Goal: Check status: Check status

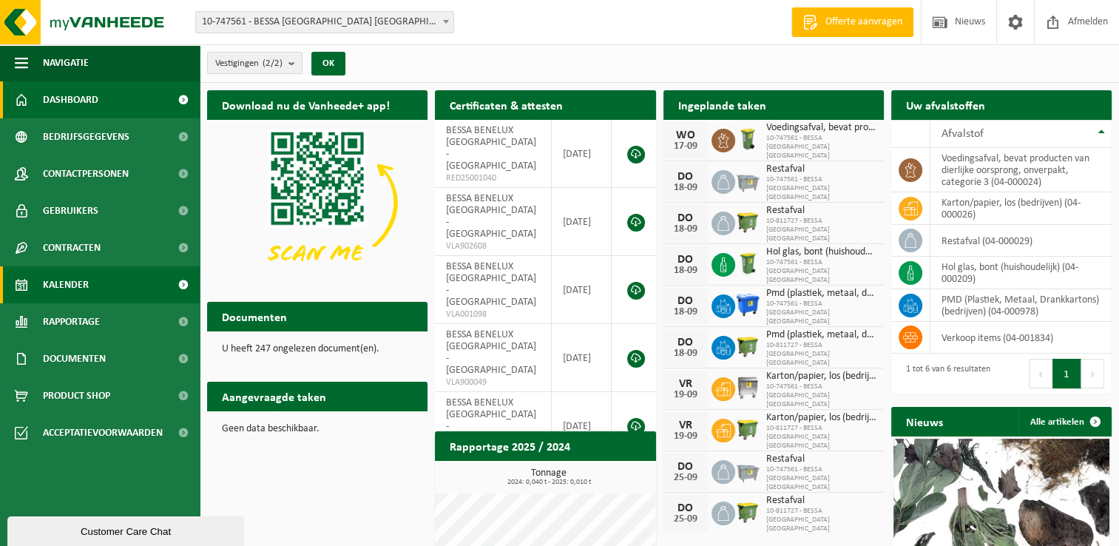
click at [90, 282] on link "Kalender" at bounding box center [100, 284] width 200 height 37
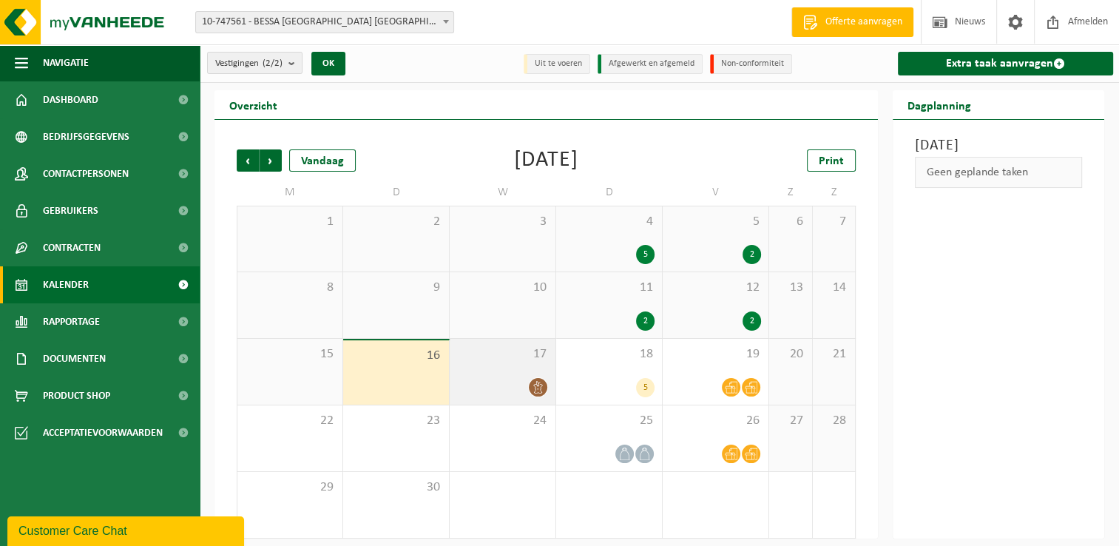
click at [539, 386] on icon at bounding box center [538, 387] width 13 height 13
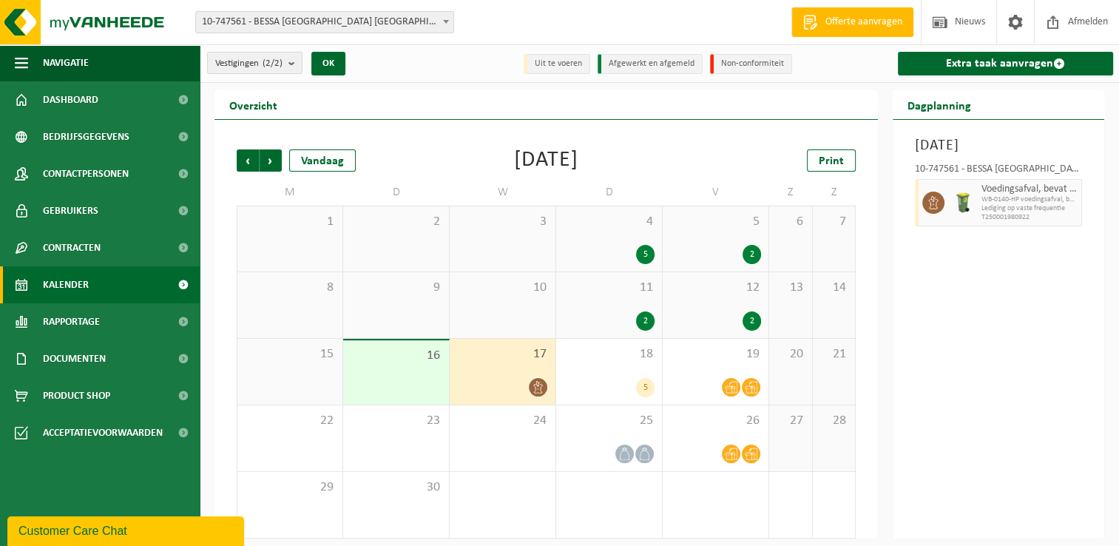
click at [1018, 213] on span "Lediging op vaste frequentie" at bounding box center [1030, 208] width 96 height 9
click at [929, 209] on icon at bounding box center [933, 202] width 13 height 13
click at [421, 370] on div "16" at bounding box center [396, 372] width 106 height 64
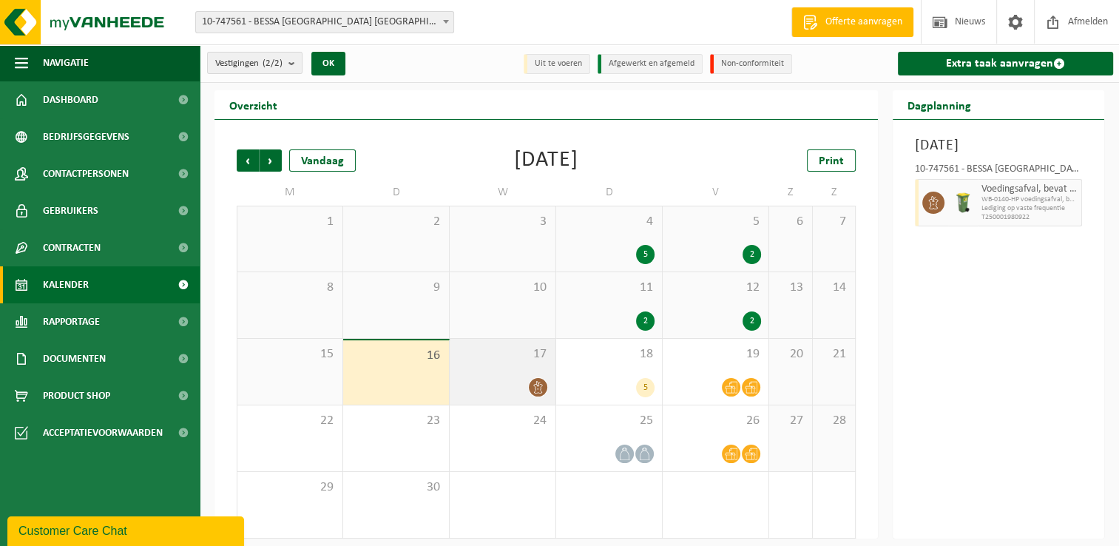
click at [529, 372] on div "17" at bounding box center [503, 372] width 106 height 66
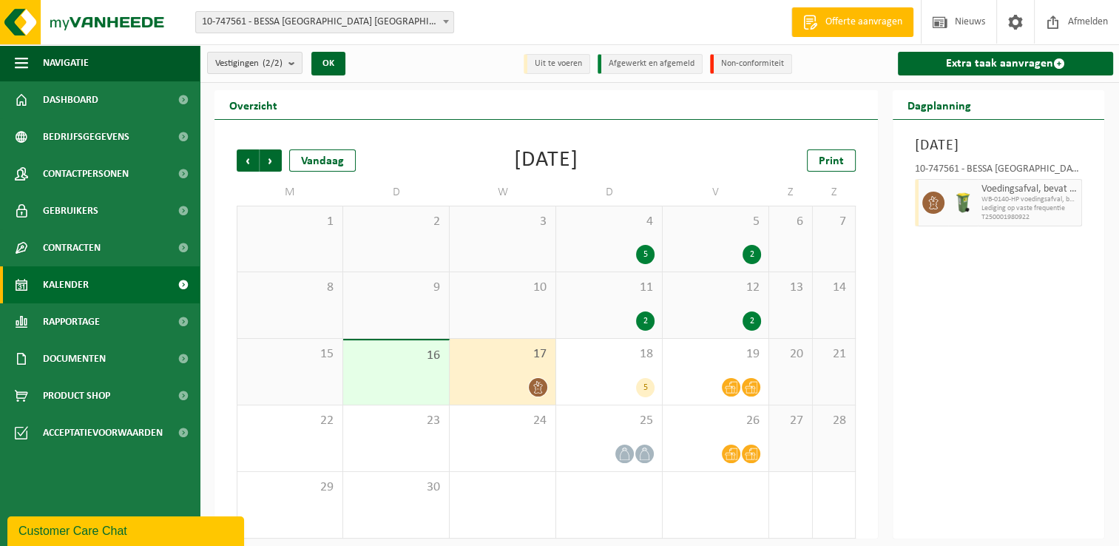
click at [539, 388] on icon at bounding box center [538, 387] width 13 height 13
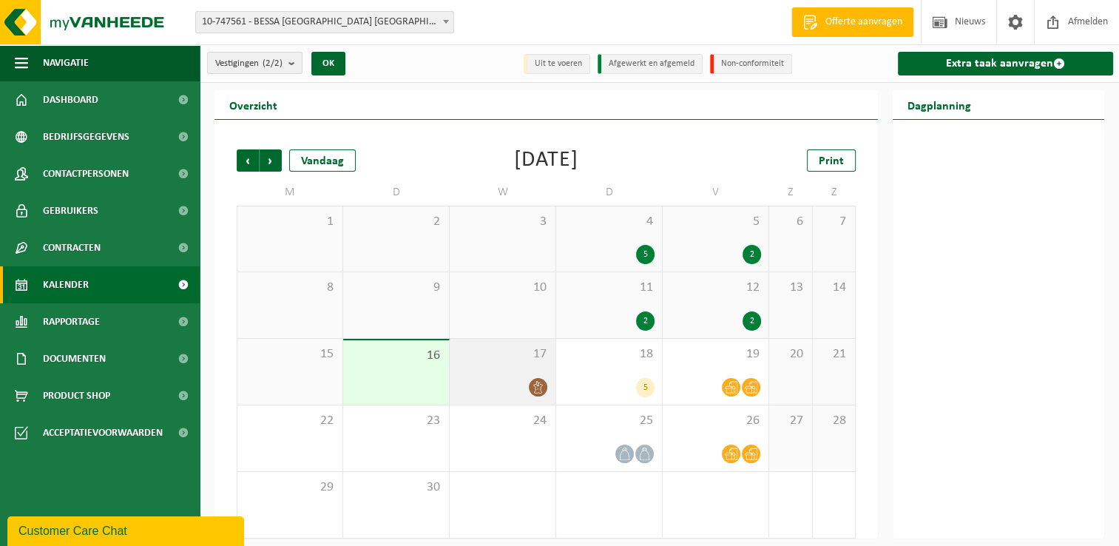
click at [548, 377] on div at bounding box center [502, 387] width 91 height 20
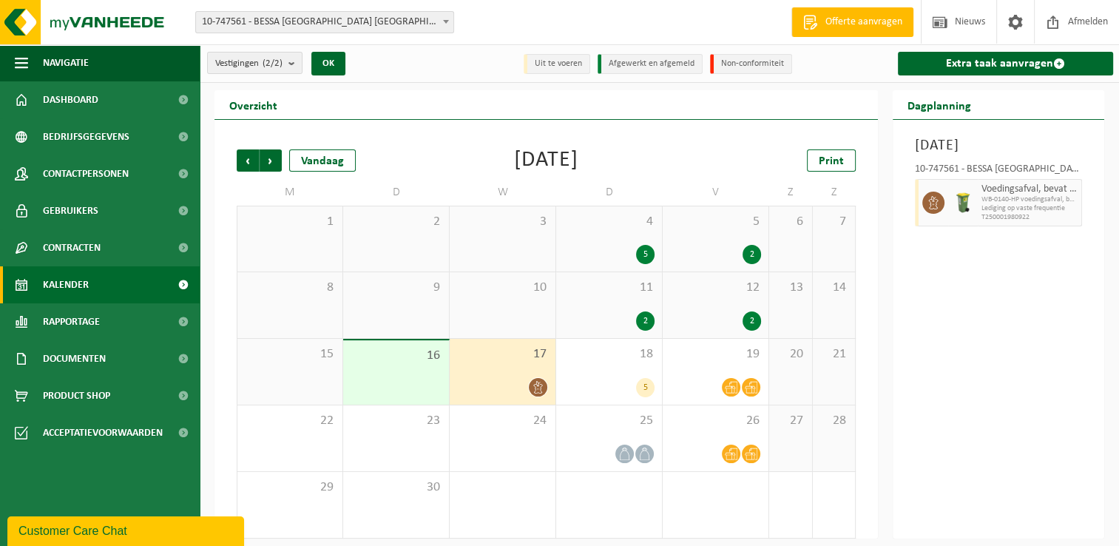
click at [980, 226] on div "Voedingsafval, bevat producten van dierlijke oorsprong, onverpakt, categorie 3 …" at bounding box center [1030, 202] width 104 height 47
click at [915, 218] on div at bounding box center [931, 202] width 33 height 47
drag, startPoint x: 966, startPoint y: 223, endPoint x: 969, endPoint y: 198, distance: 24.6
click at [969, 179] on div "10-747561 - BESSA [GEOGRAPHIC_DATA] [GEOGRAPHIC_DATA] - [GEOGRAPHIC_DATA]" at bounding box center [998, 171] width 167 height 15
click at [982, 204] on span "WB-0140-HP voedingsafval, bevat producten van dierlijke oors" at bounding box center [1030, 199] width 96 height 9
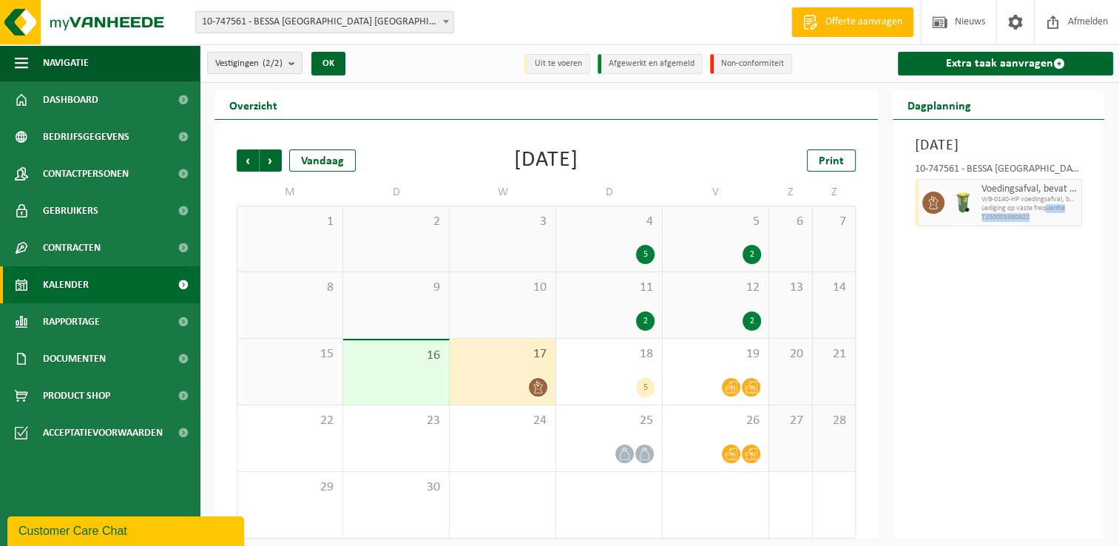
drag, startPoint x: 1048, startPoint y: 233, endPoint x: 1048, endPoint y: 258, distance: 25.2
click at [1048, 258] on div "Woensdag 17 september 2025 10-747561 - BESSA BENELUX NV - KORTRIJK Voedingsafva…" at bounding box center [999, 329] width 212 height 419
drag, startPoint x: 1048, startPoint y: 258, endPoint x: 1028, endPoint y: 244, distance: 24.4
click at [1028, 226] on div "Voedingsafval, bevat producten van dierlijke oorsprong, onverpakt, categorie 3 …" at bounding box center [1030, 202] width 104 height 47
click at [1047, 213] on span "Lediging op vaste frequentie" at bounding box center [1030, 208] width 96 height 9
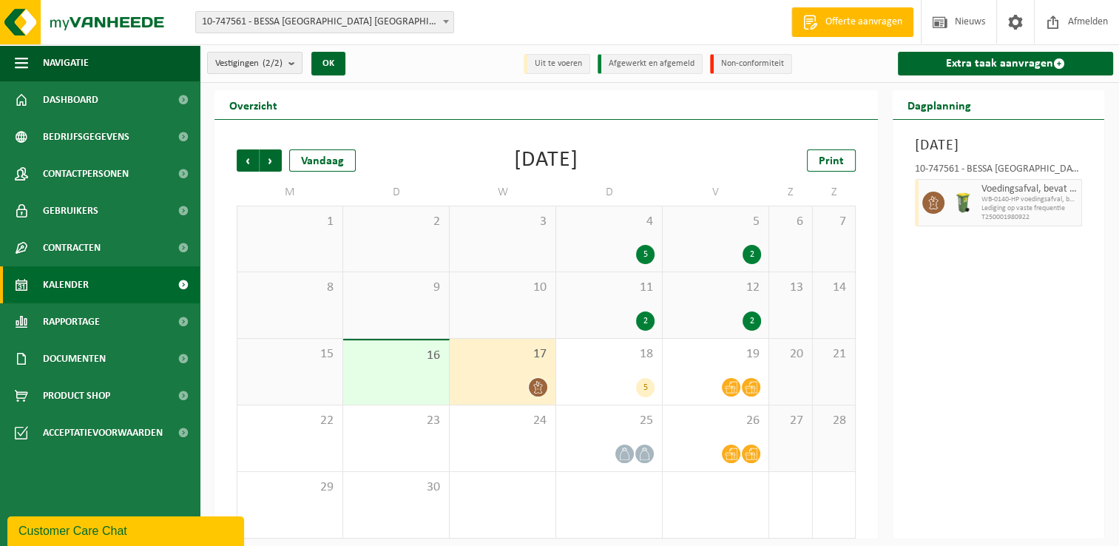
click at [1037, 304] on div "Woensdag 17 september 2025 10-747561 - BESSA BENELUX NV - KORTRIJK Voedingsafva…" at bounding box center [999, 329] width 212 height 419
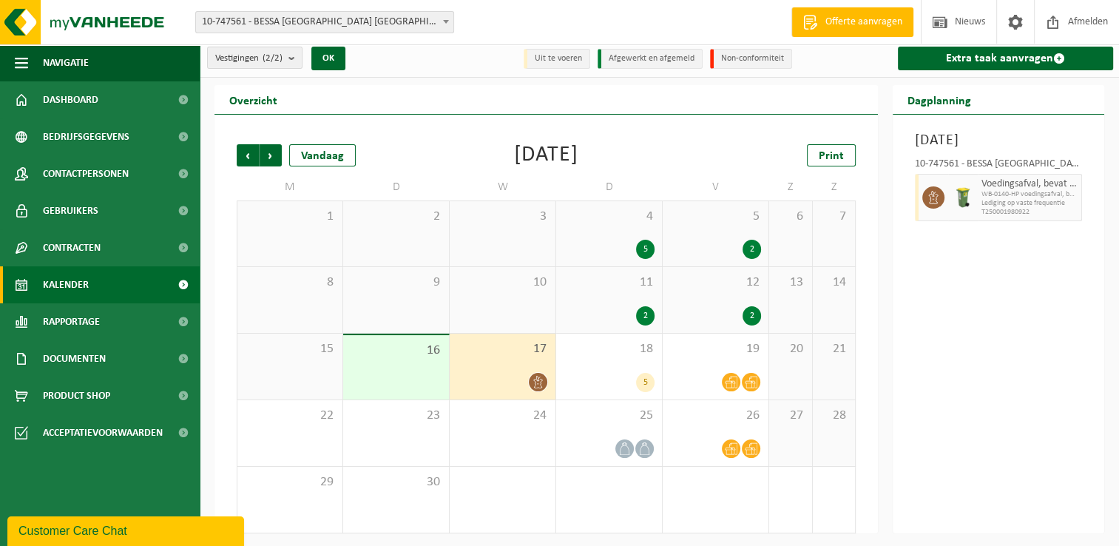
scroll to position [6, 0]
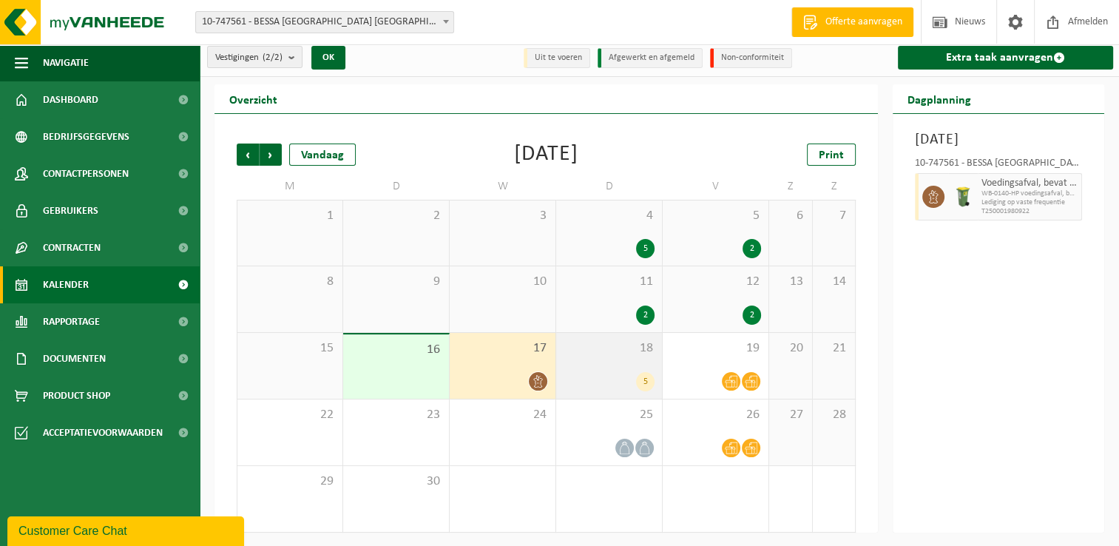
click at [641, 368] on div "18 5" at bounding box center [609, 366] width 106 height 66
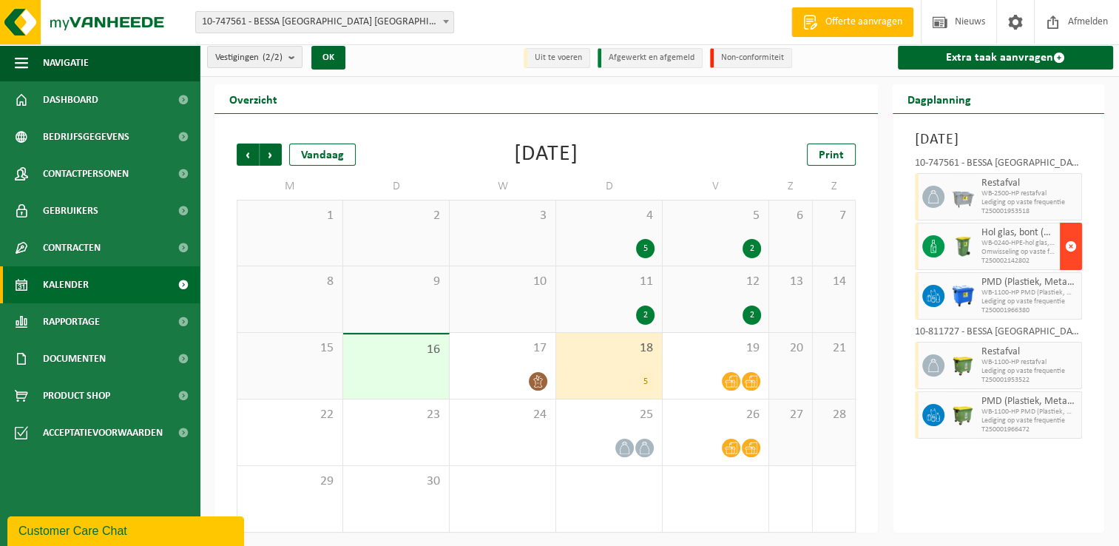
click at [1074, 261] on span "button" at bounding box center [1071, 247] width 12 height 30
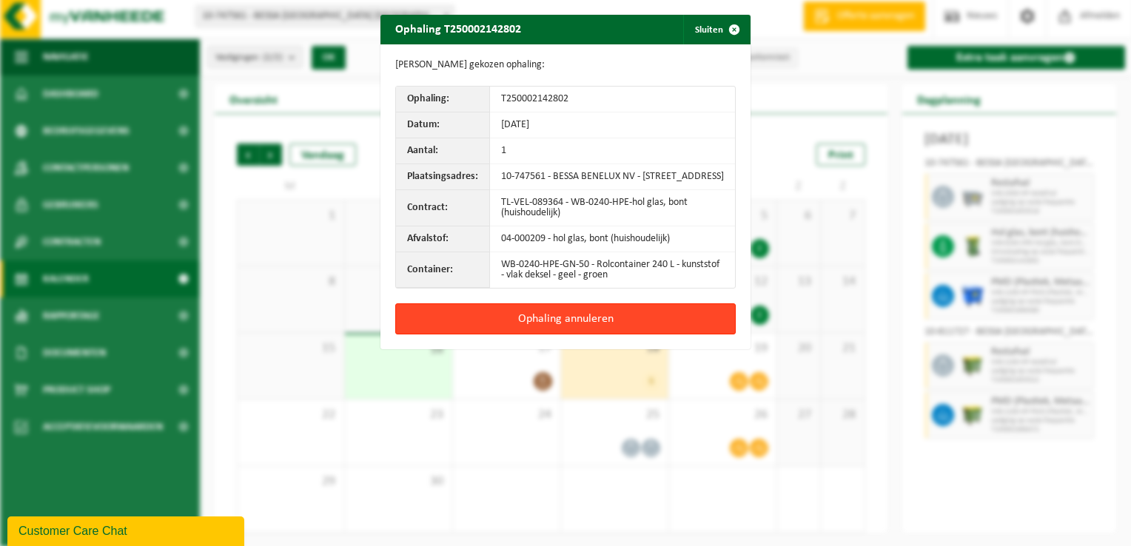
click at [668, 332] on button "Ophaling annuleren" at bounding box center [565, 318] width 340 height 31
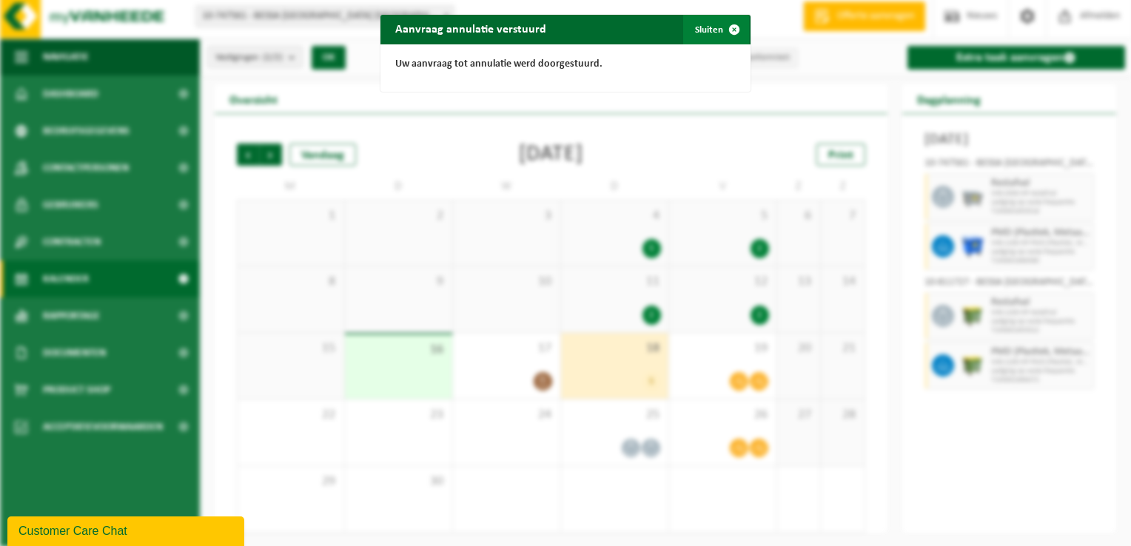
click at [719, 36] on span "button" at bounding box center [734, 30] width 30 height 30
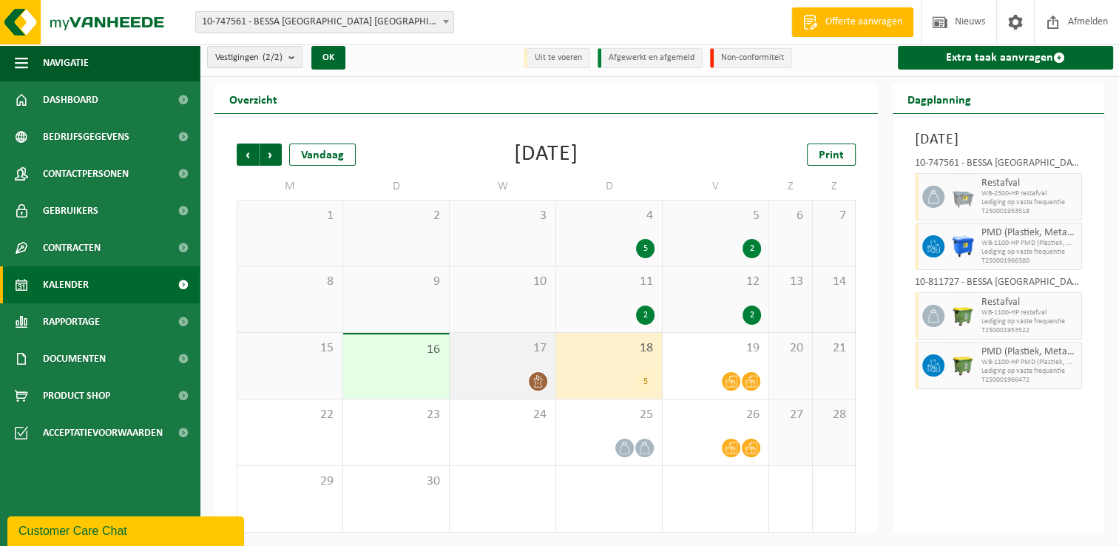
click at [533, 383] on icon at bounding box center [538, 381] width 13 height 13
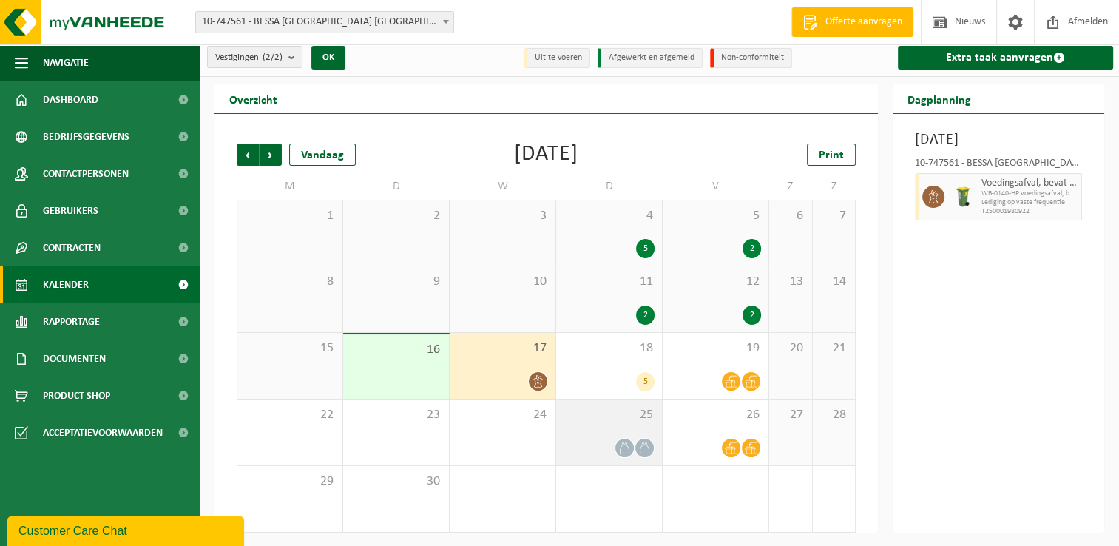
click at [612, 428] on div "25" at bounding box center [609, 433] width 106 height 66
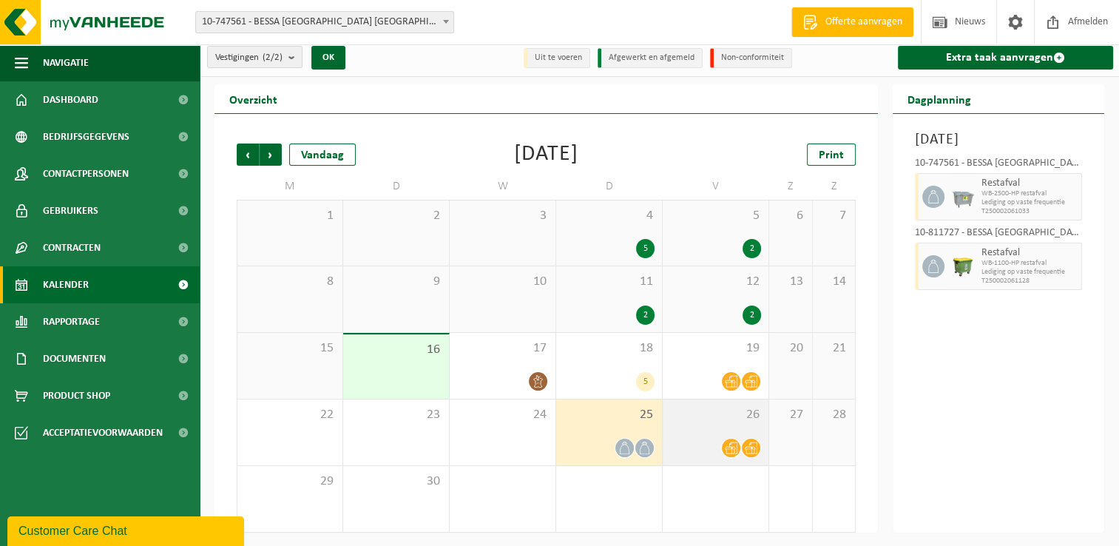
click at [720, 428] on div "26" at bounding box center [716, 433] width 106 height 66
